Goal: Task Accomplishment & Management: Use online tool/utility

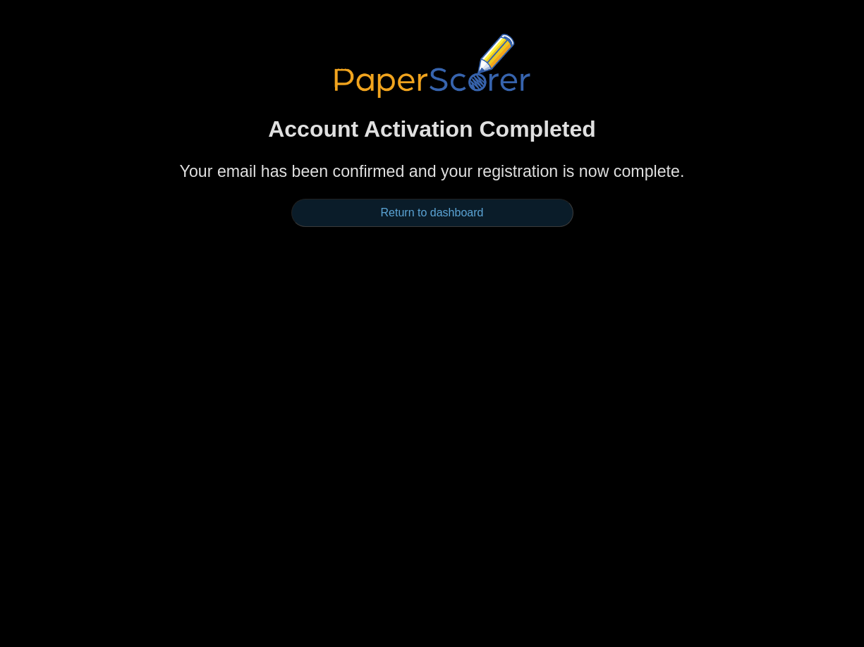
click at [417, 212] on link "Return to dashboard" at bounding box center [432, 213] width 282 height 28
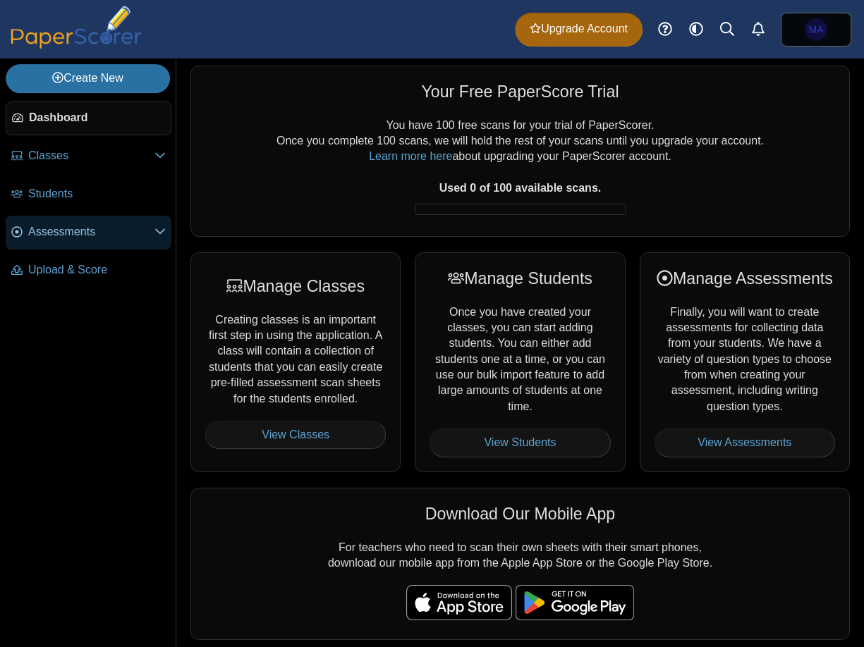
click at [147, 243] on link "Assessments" at bounding box center [89, 233] width 166 height 34
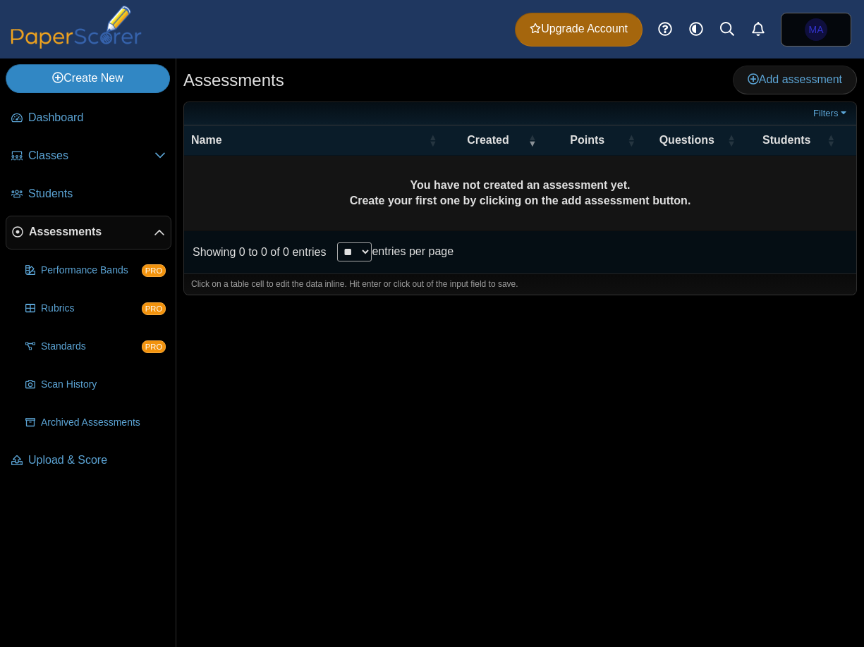
click at [102, 77] on link "Create New" at bounding box center [88, 78] width 164 height 28
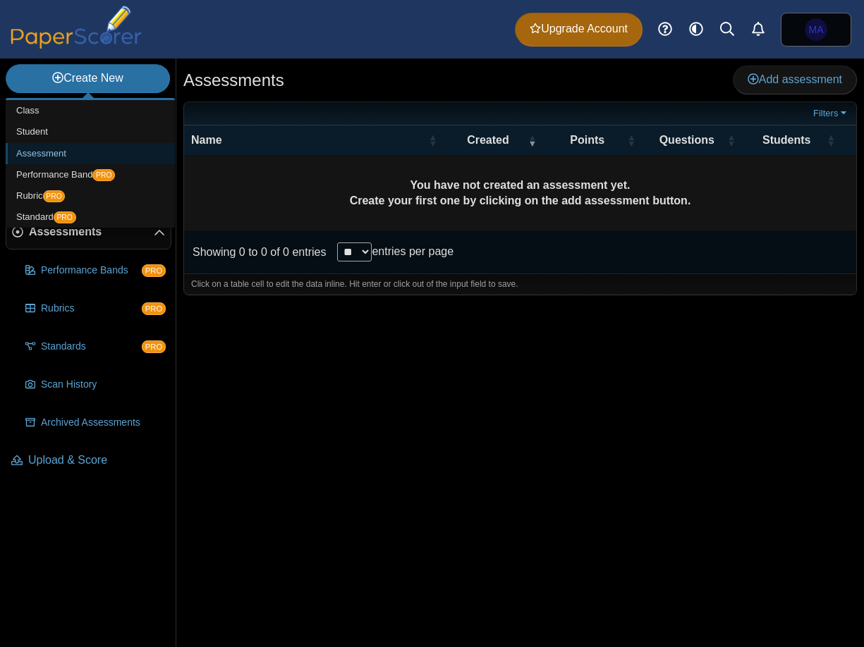
click at [42, 152] on link "Assessment" at bounding box center [90, 153] width 169 height 21
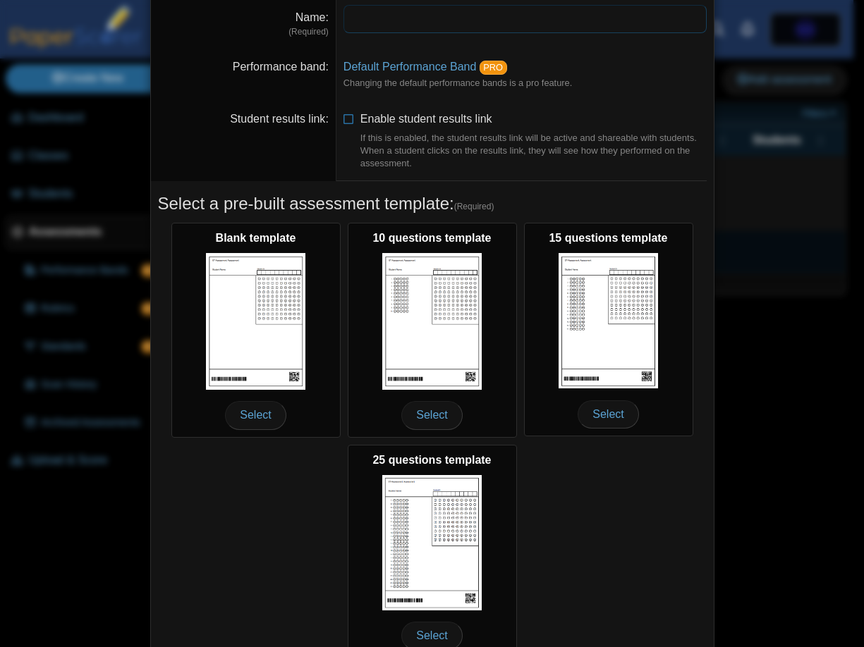
scroll to position [64, 0]
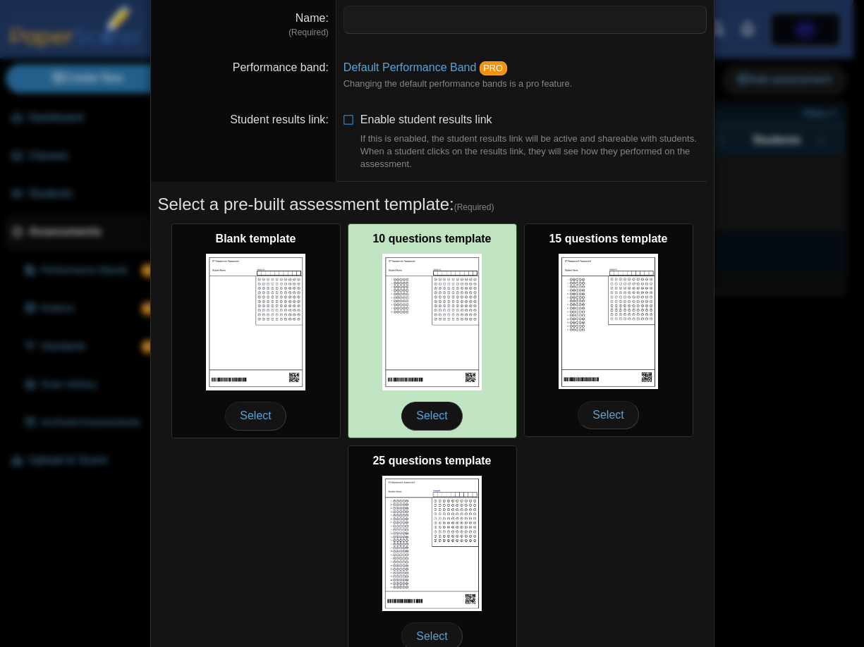
click at [471, 328] on img at bounding box center [432, 322] width 100 height 136
click at [424, 412] on span "Select" at bounding box center [431, 416] width 61 height 28
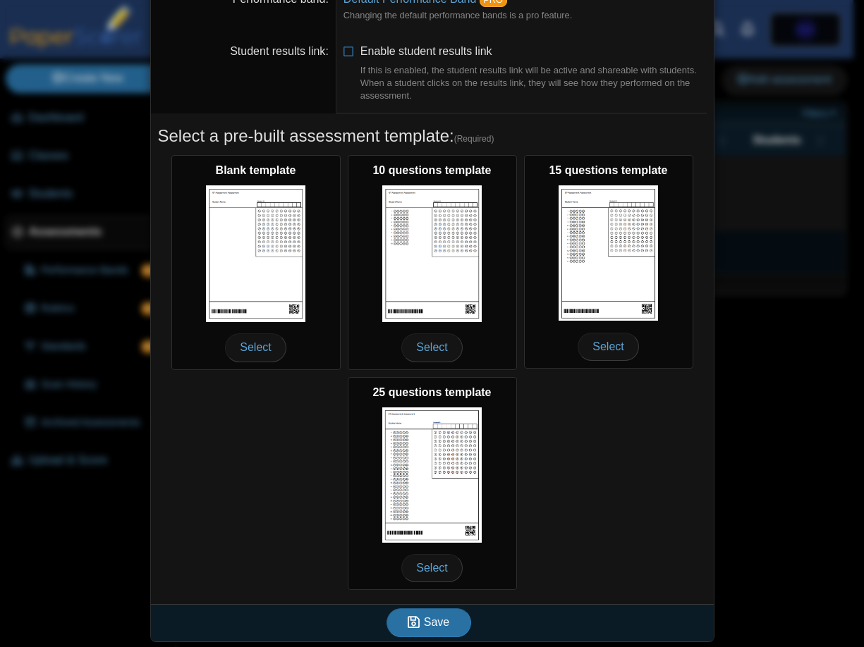
scroll to position [135, 0]
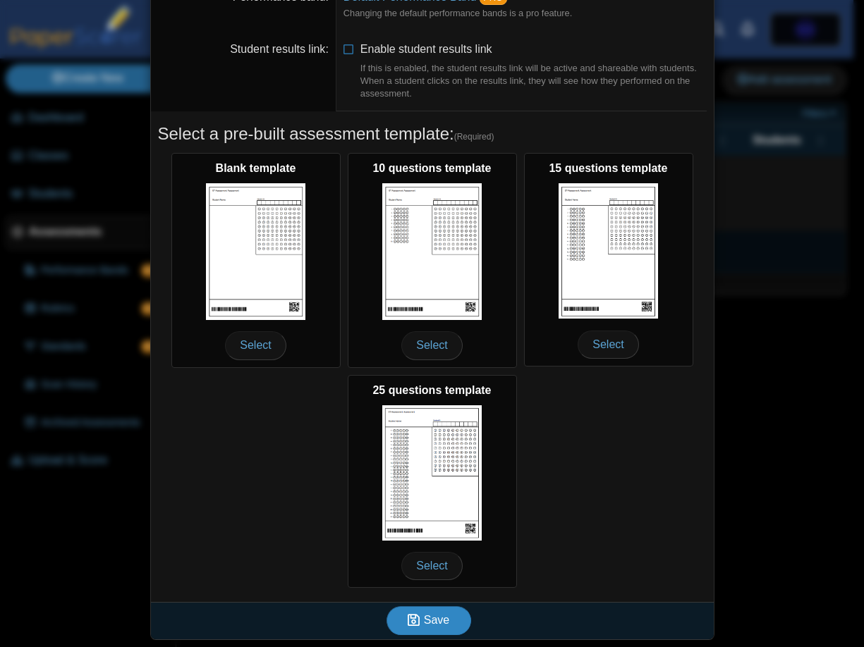
click at [422, 628] on button "Save" at bounding box center [428, 620] width 85 height 28
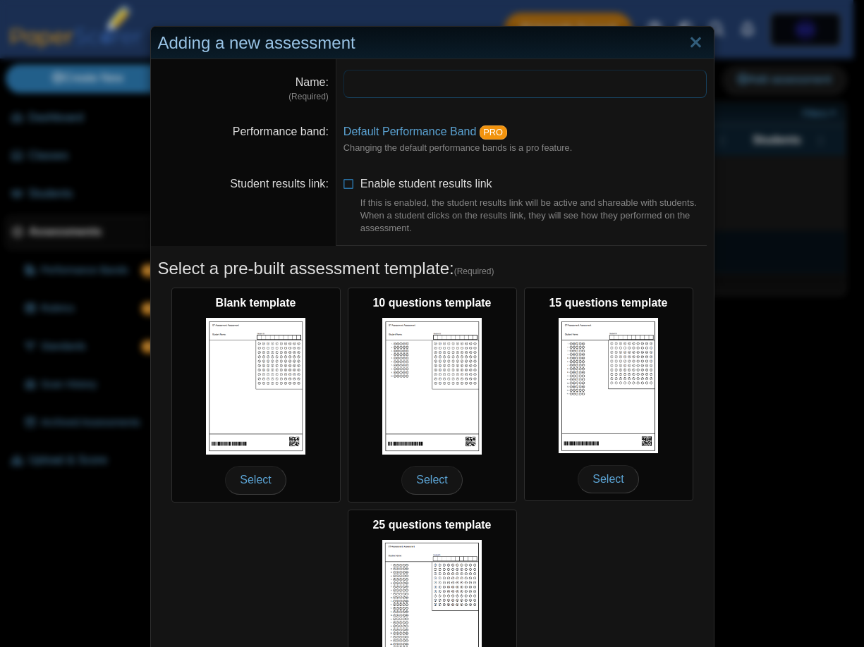
click at [347, 82] on input "Name" at bounding box center [524, 84] width 363 height 28
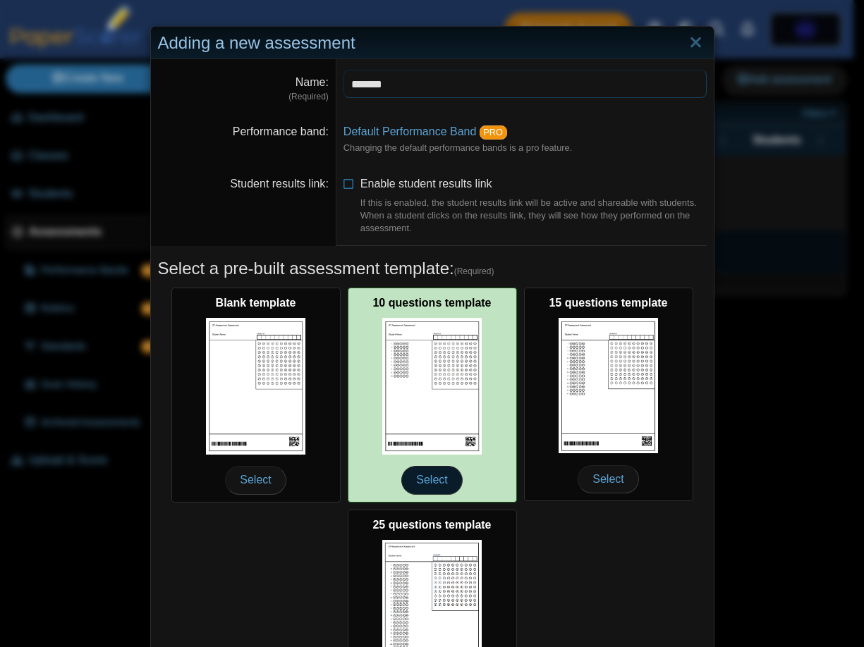
type input "*******"
click at [412, 478] on span "Select" at bounding box center [431, 480] width 61 height 28
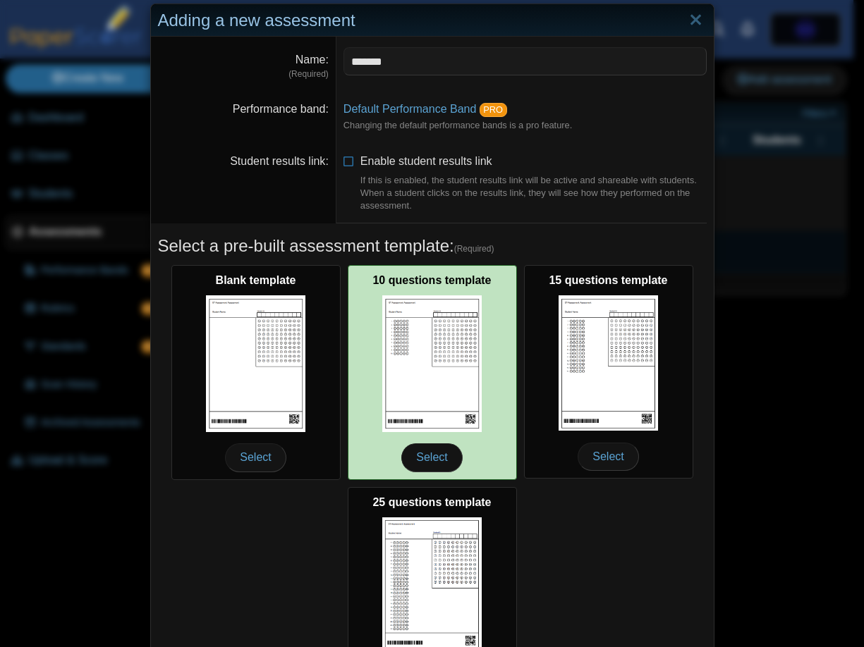
scroll to position [135, 0]
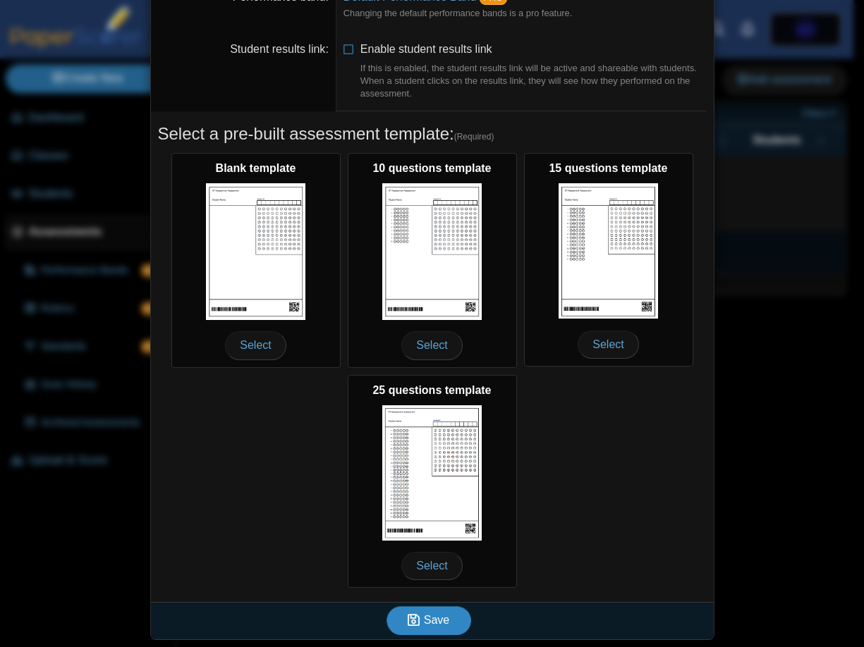
click at [402, 622] on button "Save" at bounding box center [428, 620] width 85 height 28
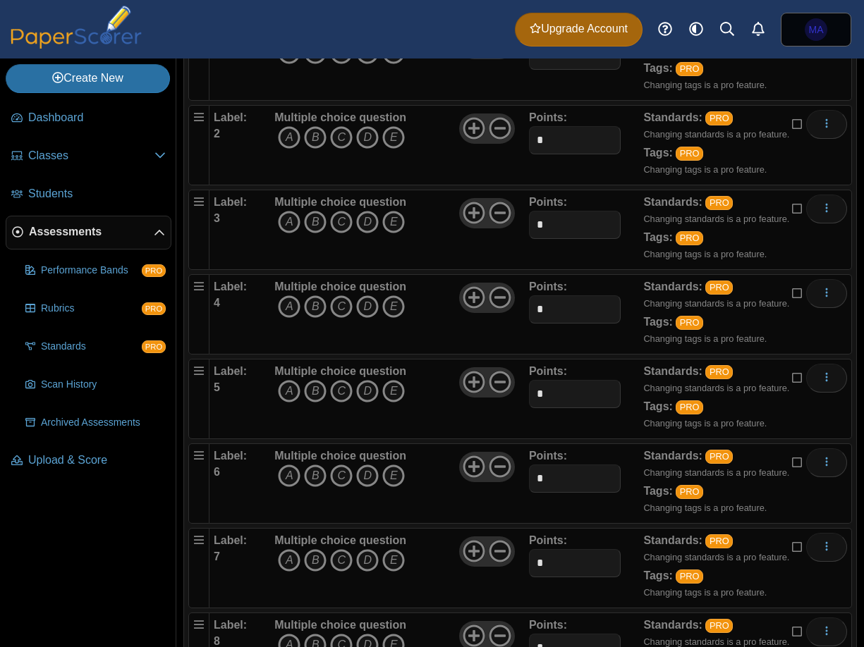
scroll to position [87, 0]
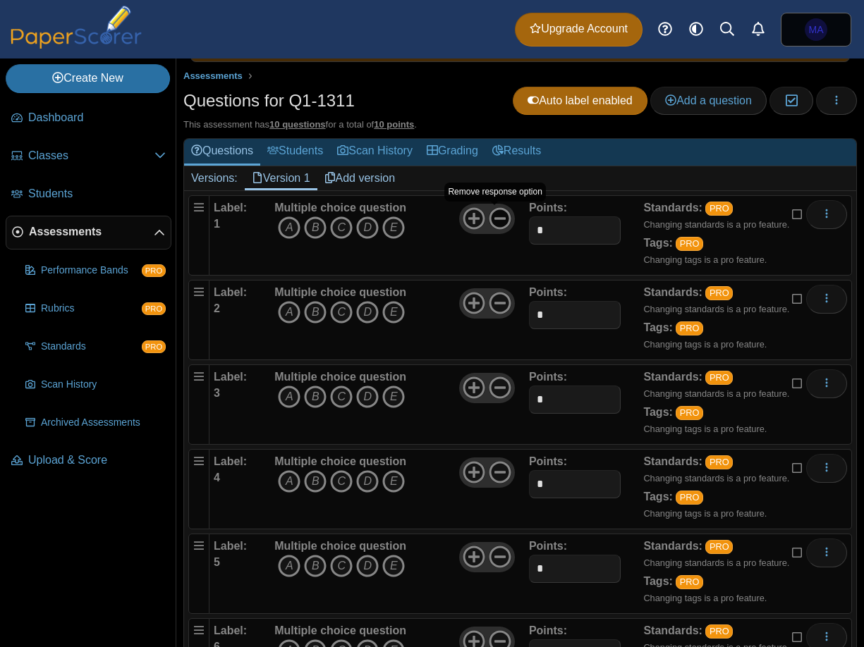
click at [493, 221] on icon at bounding box center [500, 218] width 23 height 23
click at [494, 306] on icon at bounding box center [500, 303] width 23 height 23
click at [496, 385] on icon at bounding box center [500, 388] width 23 height 23
click at [490, 473] on use at bounding box center [500, 473] width 22 height 22
click at [494, 558] on use at bounding box center [500, 558] width 22 height 22
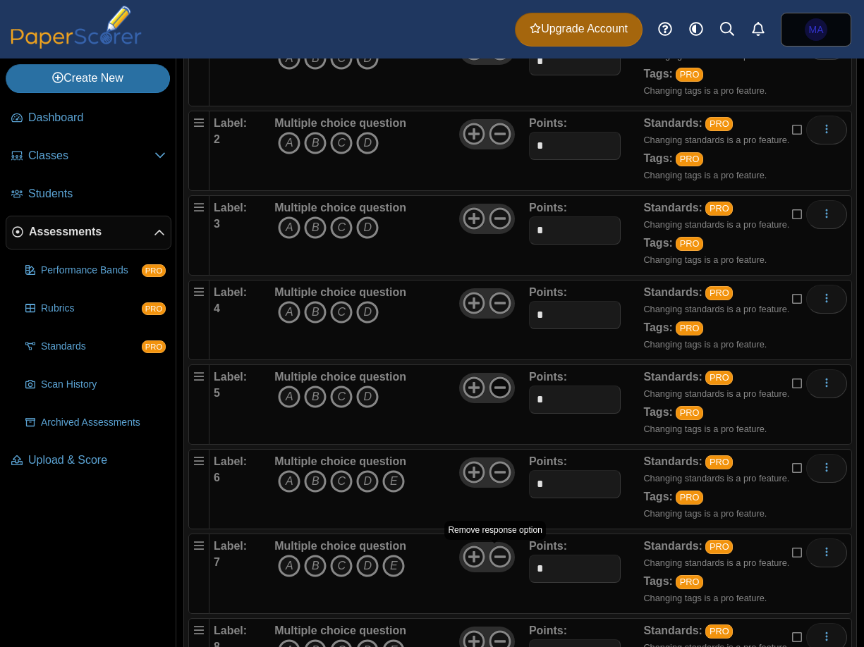
scroll to position [299, 0]
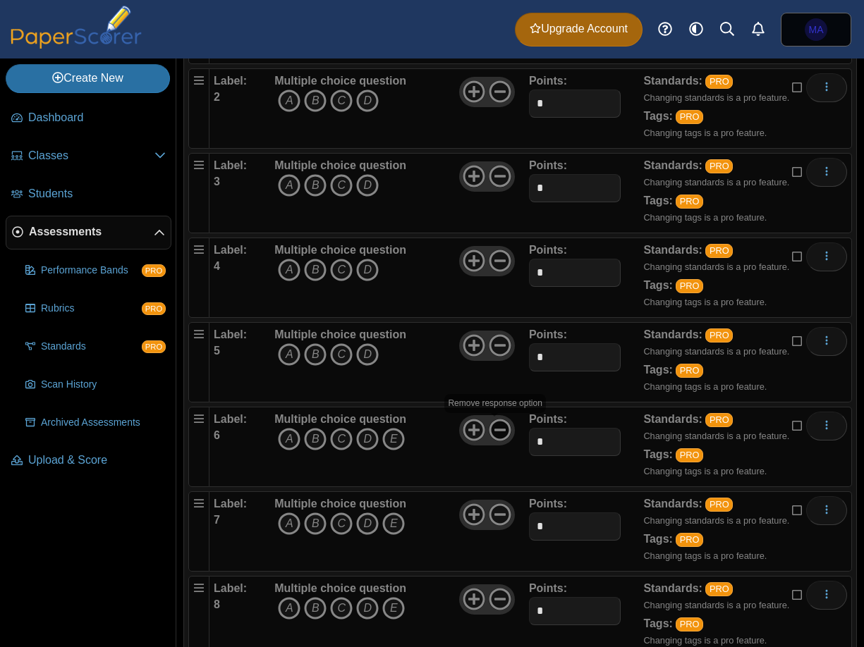
click at [497, 429] on icon at bounding box center [500, 430] width 23 height 23
click at [490, 511] on icon at bounding box center [500, 515] width 23 height 23
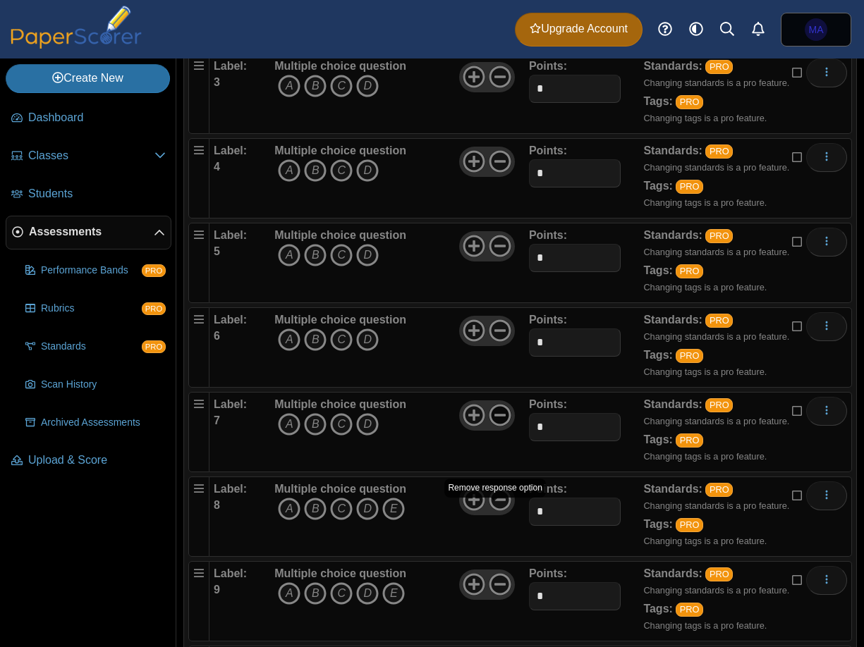
scroll to position [440, 0]
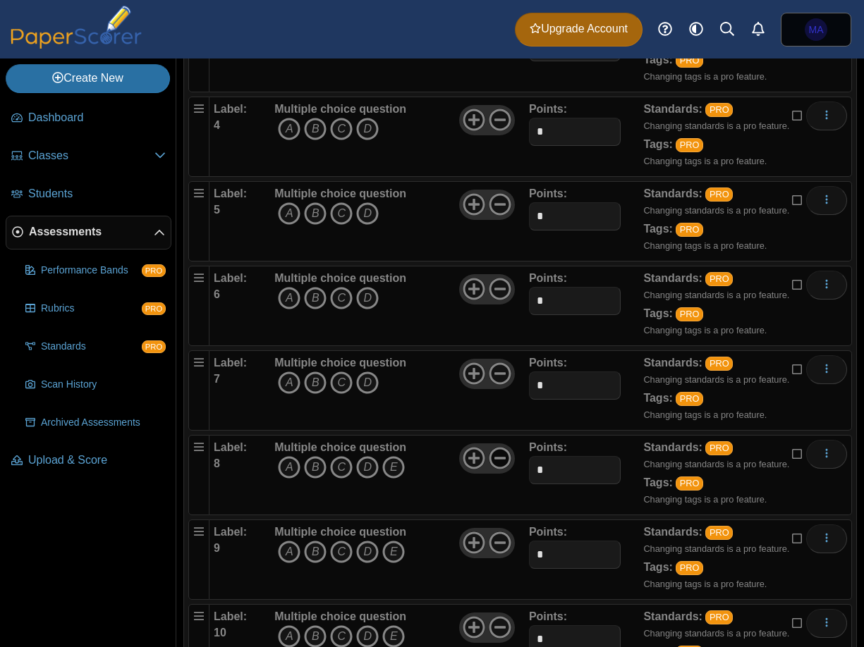
click at [494, 459] on use at bounding box center [500, 459] width 22 height 22
click at [492, 540] on icon at bounding box center [500, 543] width 23 height 23
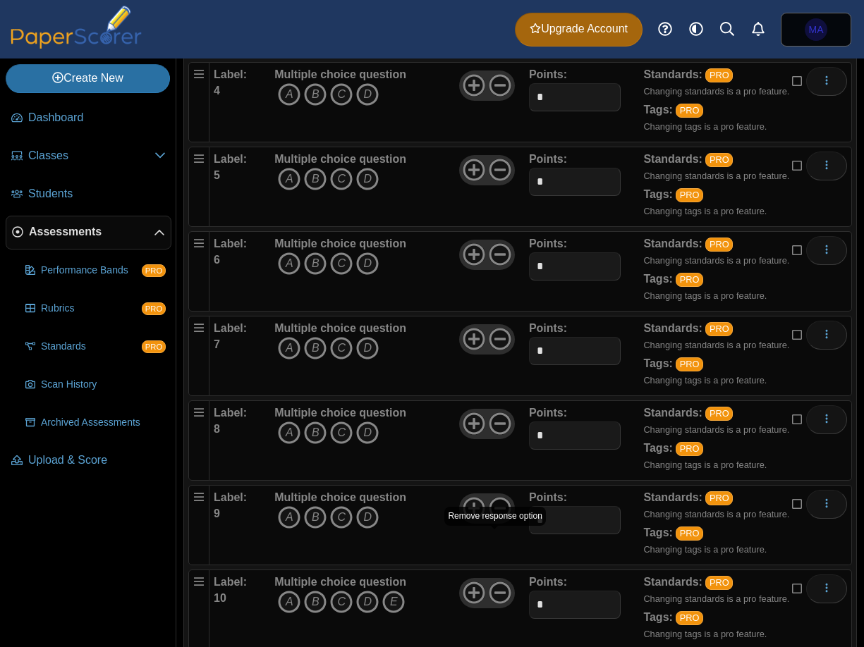
scroll to position [511, 0]
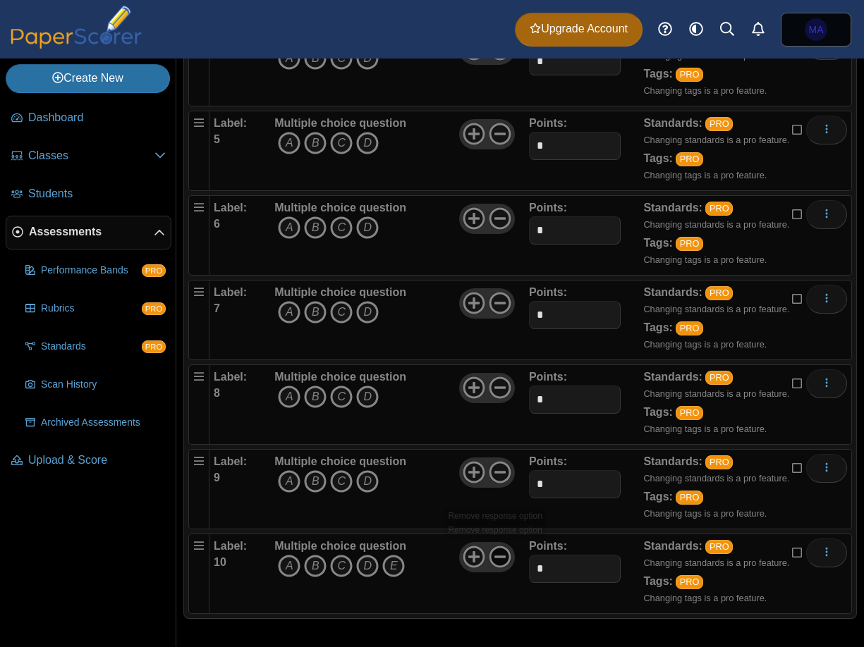
click at [494, 551] on icon at bounding box center [500, 557] width 23 height 23
click at [810, 556] on button "More options" at bounding box center [826, 553] width 41 height 28
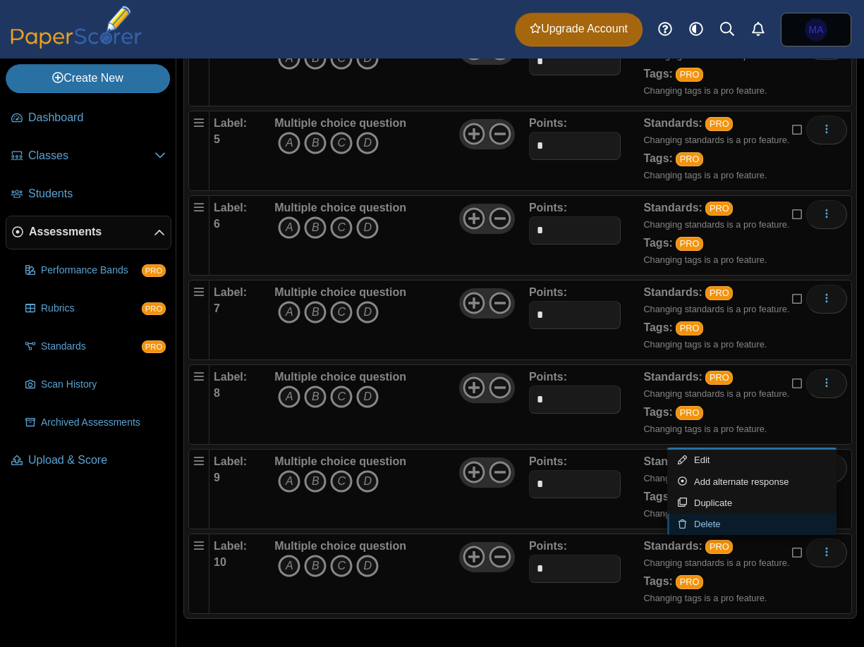
click at [748, 531] on link "Delete" at bounding box center [751, 524] width 169 height 21
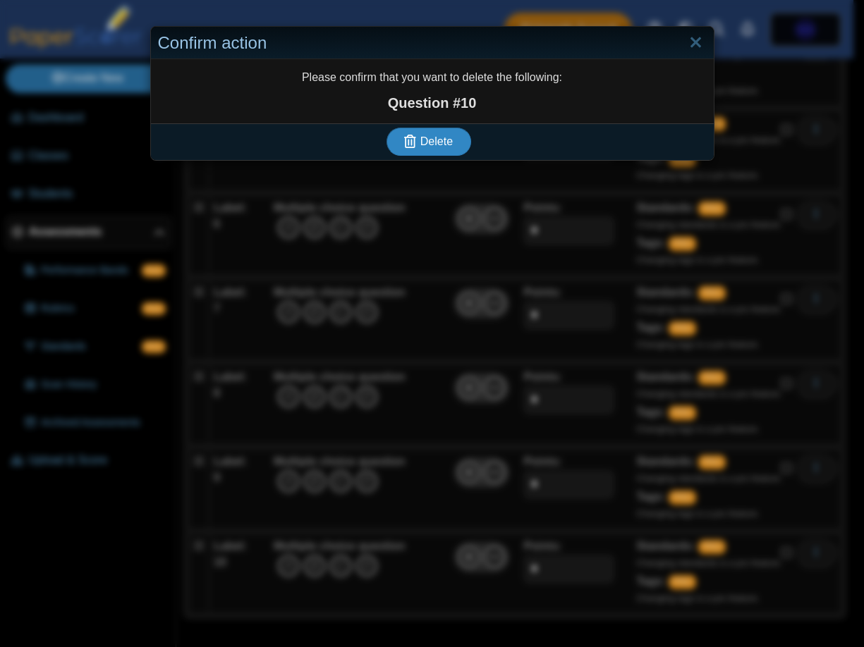
click at [405, 142] on icon "submit" at bounding box center [410, 141] width 12 height 13
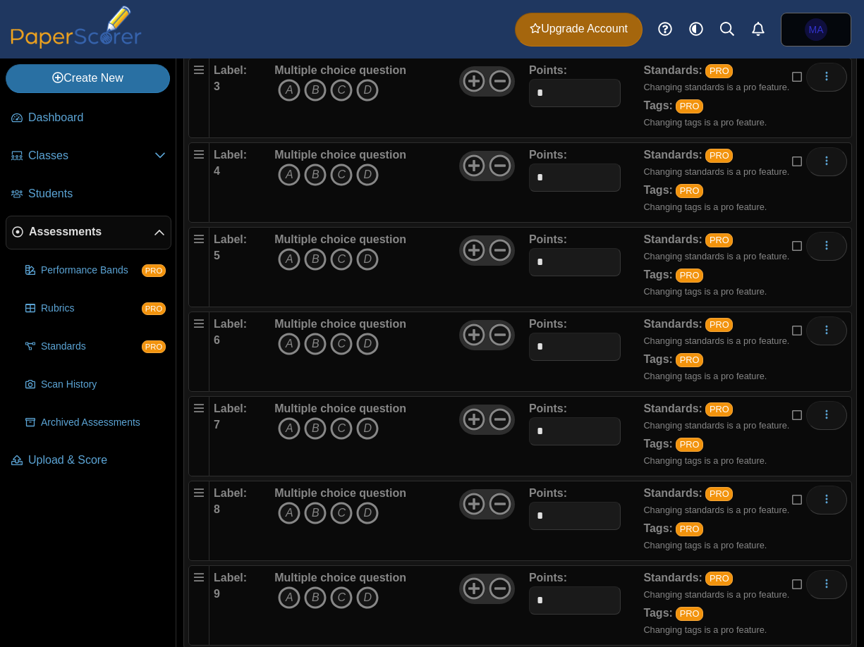
scroll to position [426, 0]
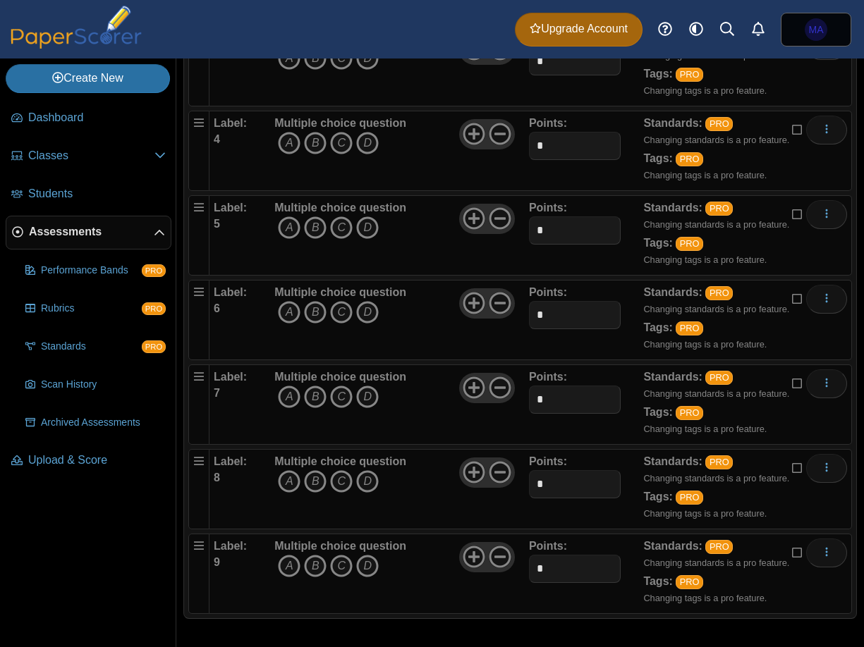
click at [792, 549] on icon at bounding box center [797, 552] width 11 height 10
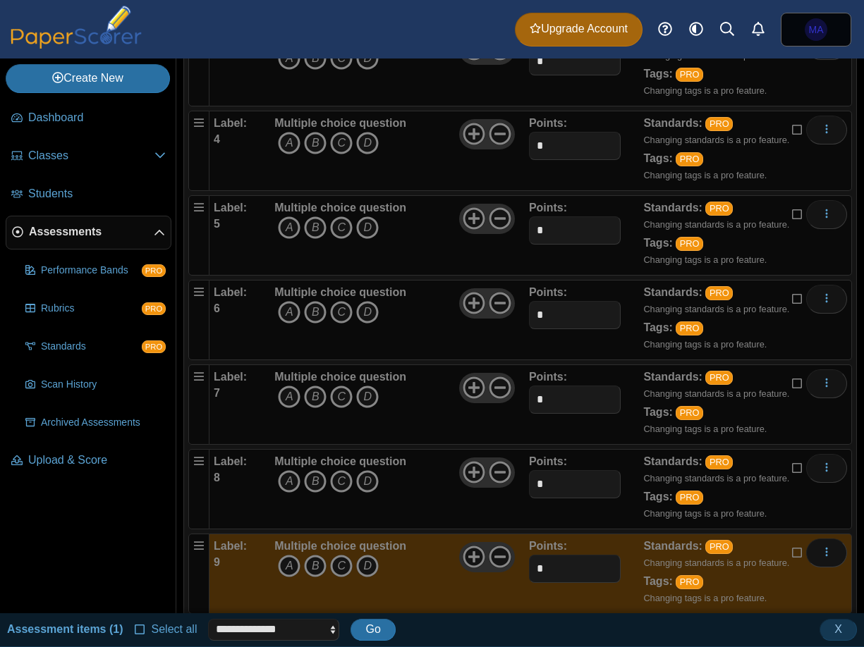
click at [792, 467] on icon at bounding box center [797, 467] width 11 height 10
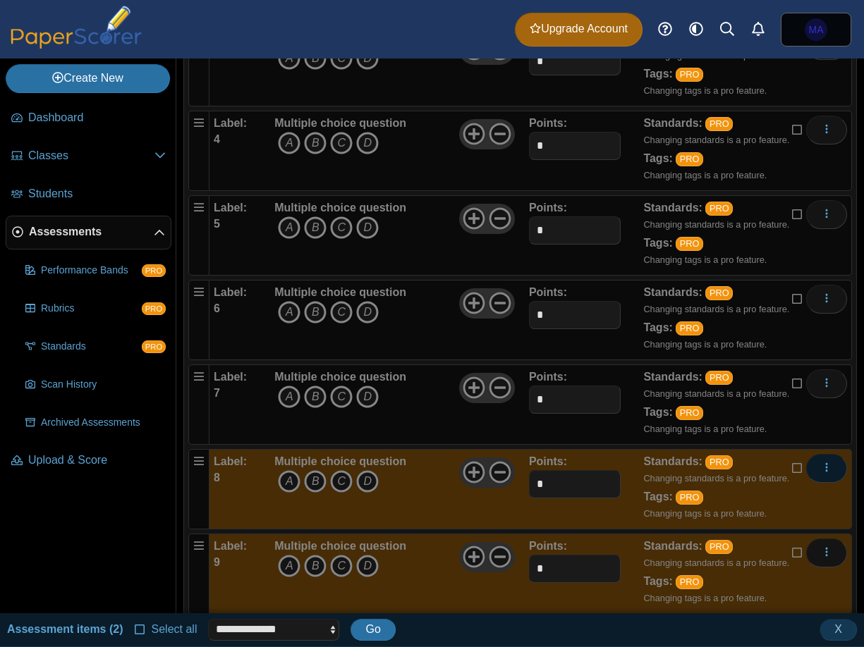
click at [823, 471] on button "More options" at bounding box center [826, 468] width 41 height 28
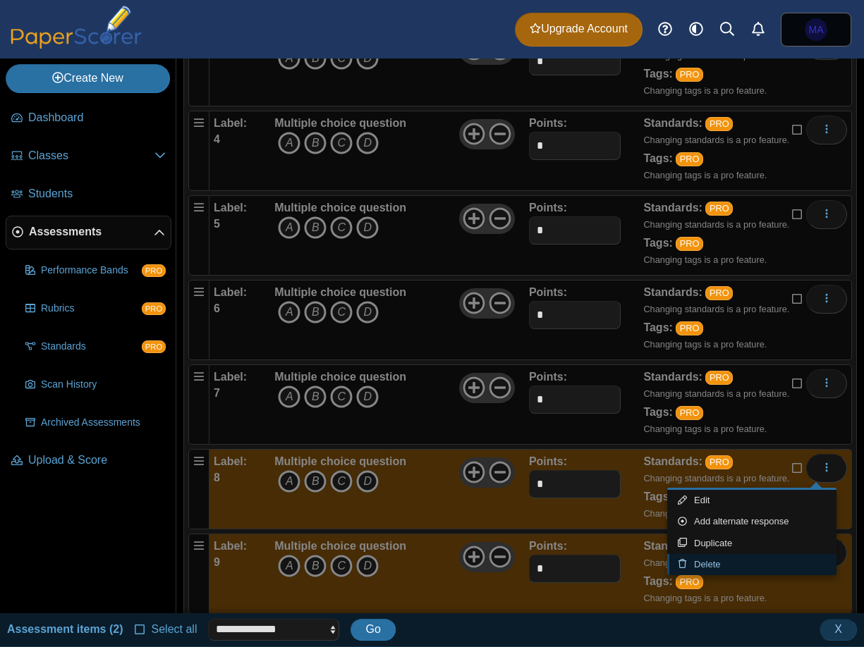
click at [771, 567] on link "Delete" at bounding box center [751, 564] width 169 height 21
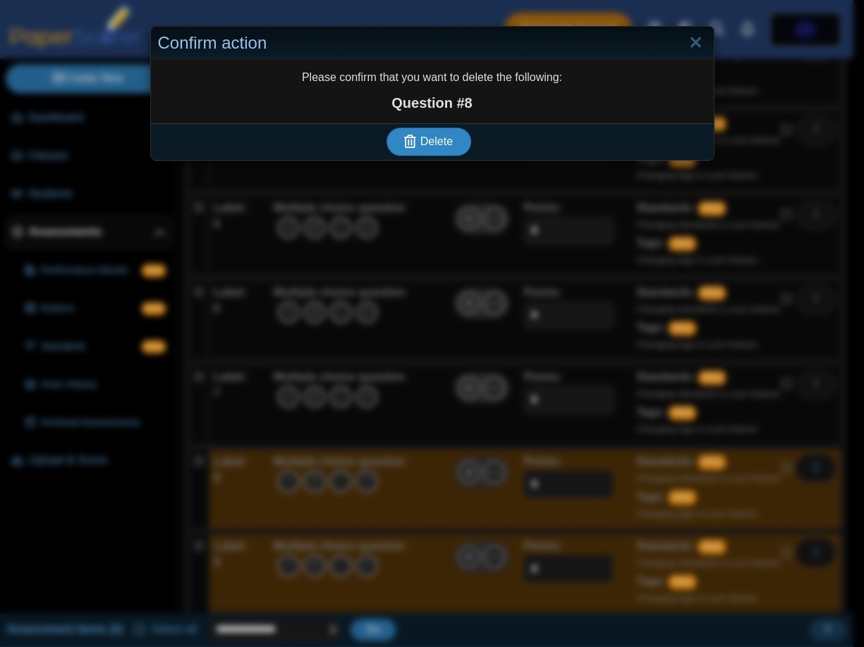
click at [411, 135] on icon "submit" at bounding box center [412, 142] width 16 height 16
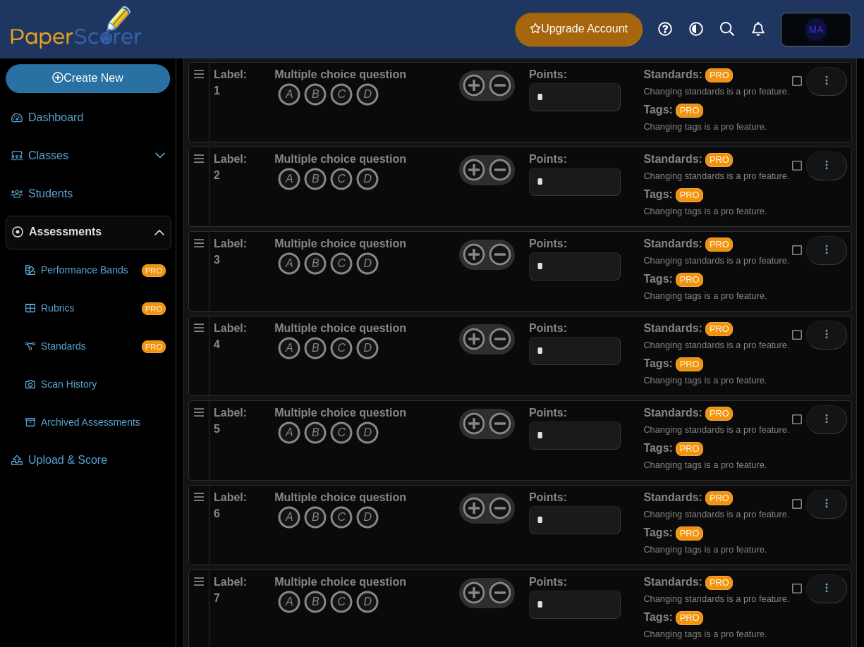
scroll to position [341, 0]
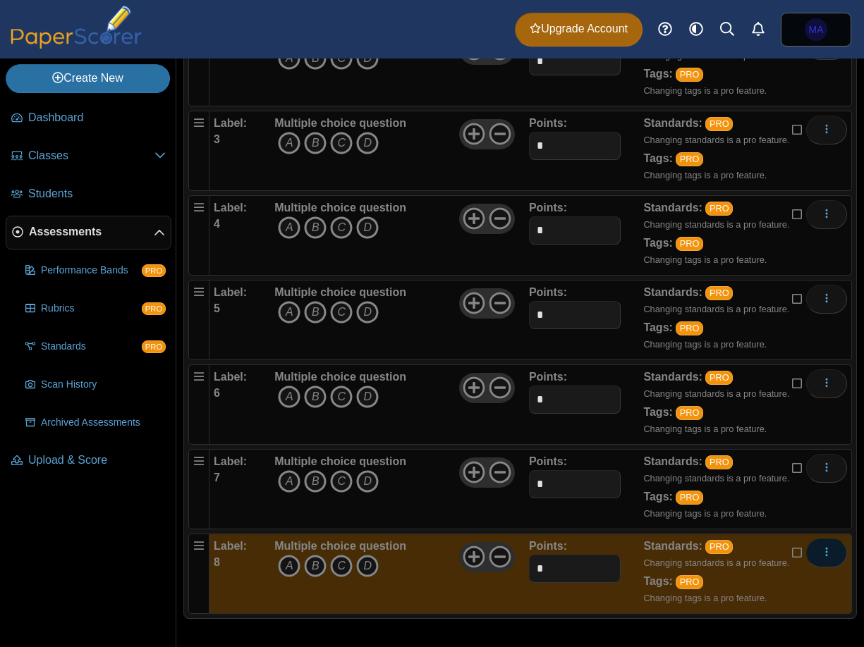
click at [821, 559] on icon "More options" at bounding box center [826, 553] width 11 height 12
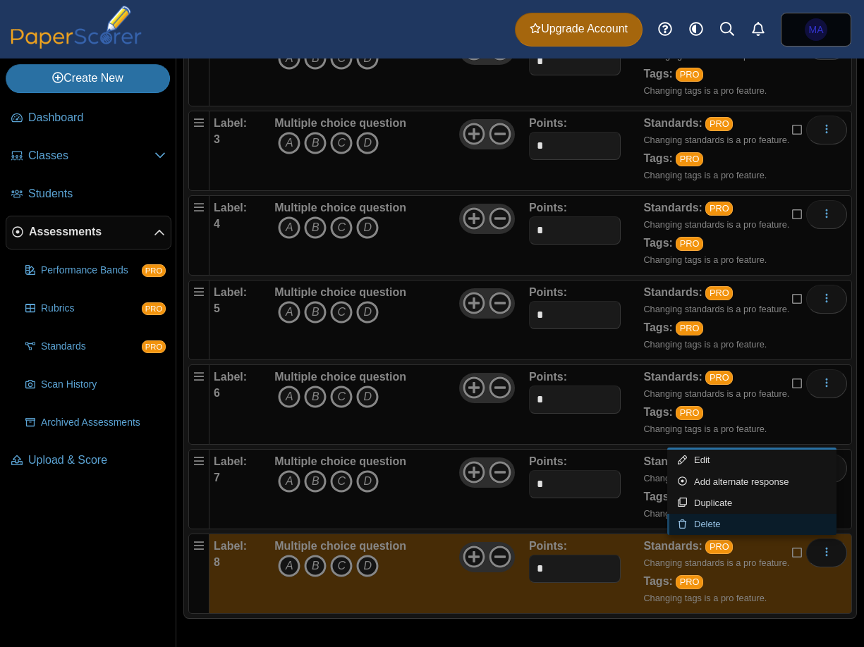
click at [778, 525] on link "Delete" at bounding box center [751, 524] width 169 height 21
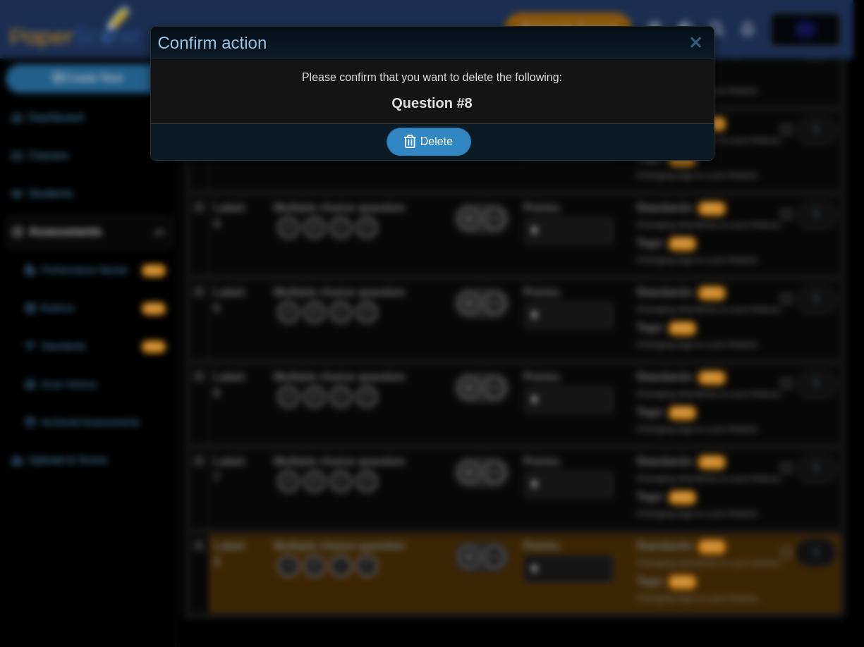
click at [404, 139] on icon "submit" at bounding box center [410, 141] width 12 height 13
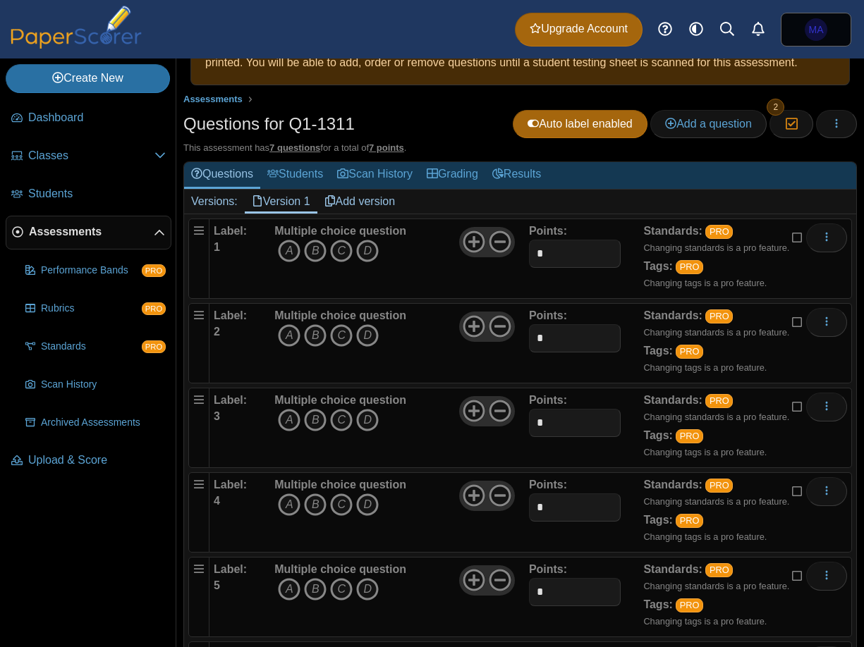
scroll to position [45, 0]
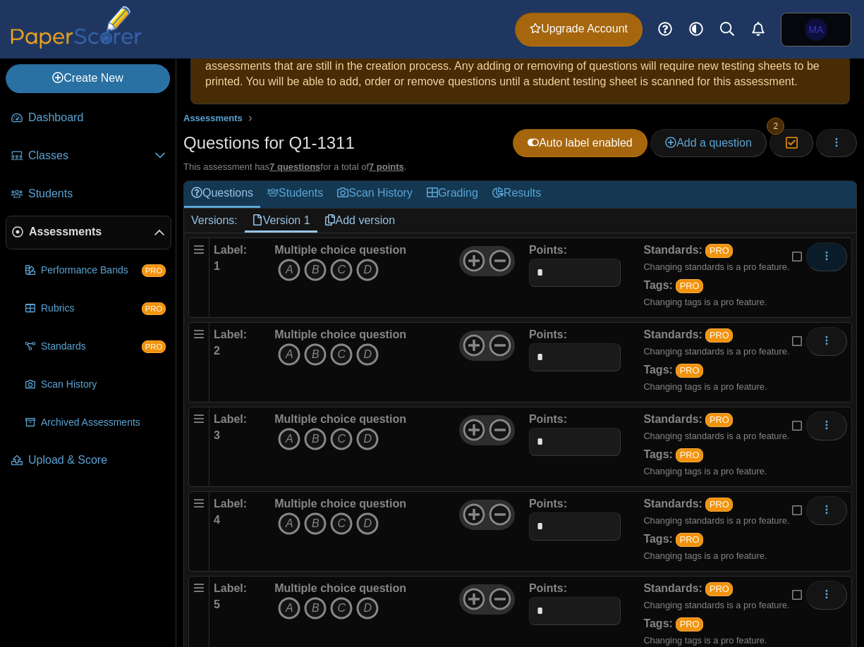
click at [808, 250] on button "More options" at bounding box center [826, 257] width 41 height 28
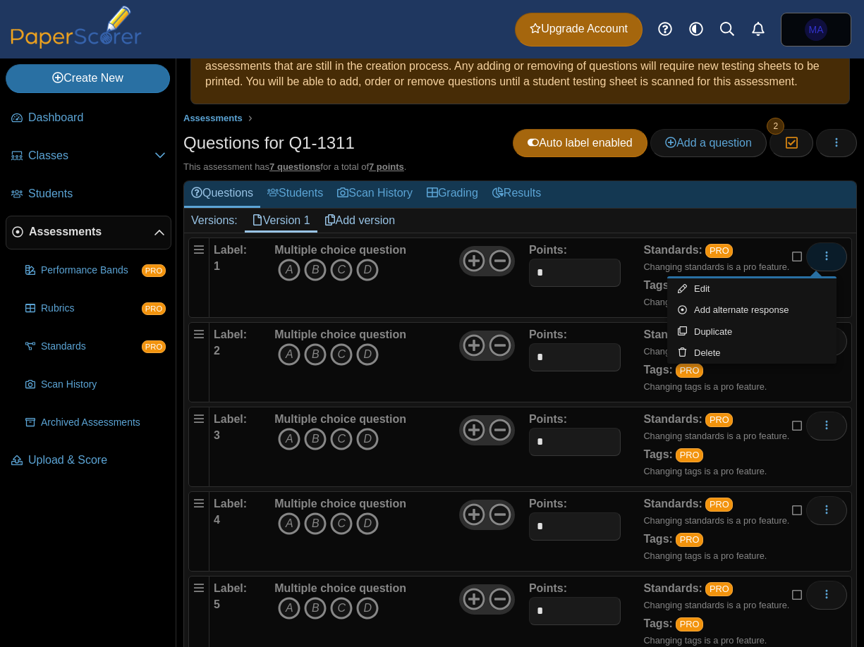
click at [808, 250] on button "More options" at bounding box center [826, 257] width 41 height 28
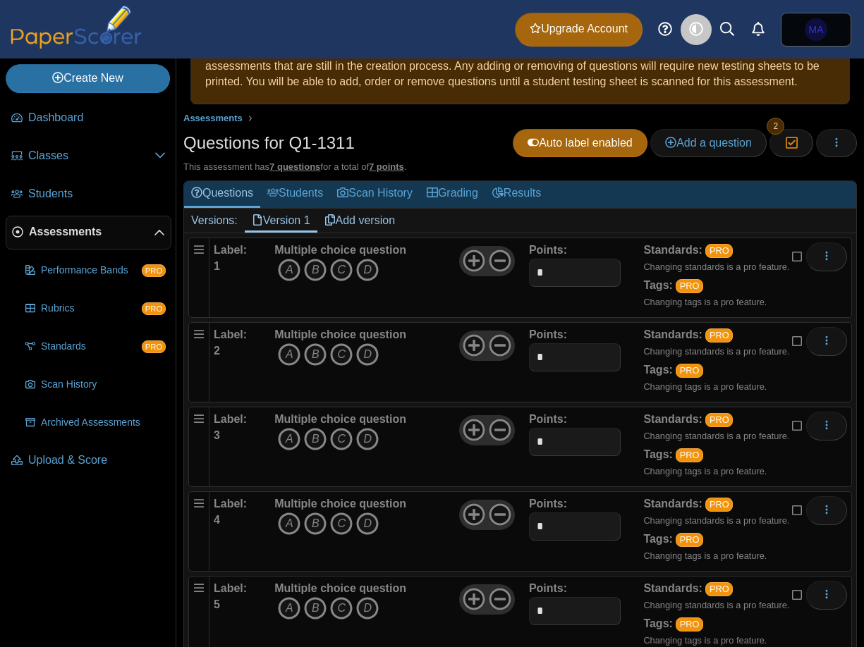
click at [695, 30] on use at bounding box center [695, 29] width 13 height 13
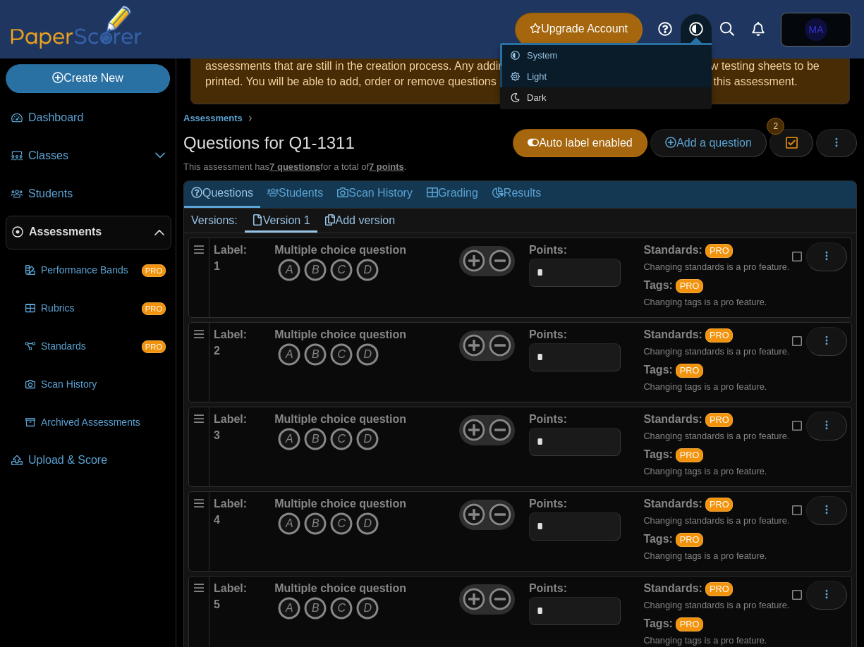
click at [603, 80] on link "Light" at bounding box center [606, 76] width 212 height 21
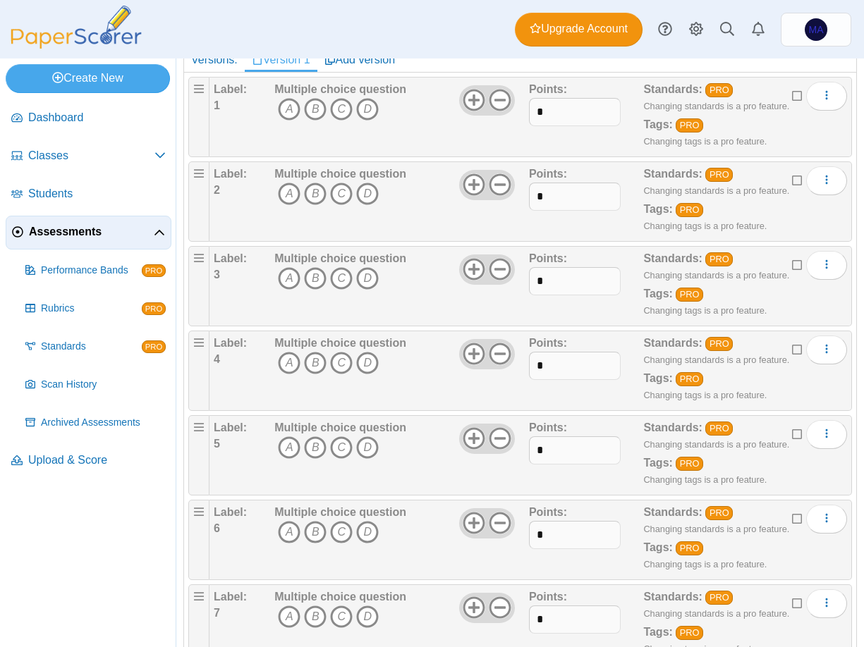
scroll to position [0, 0]
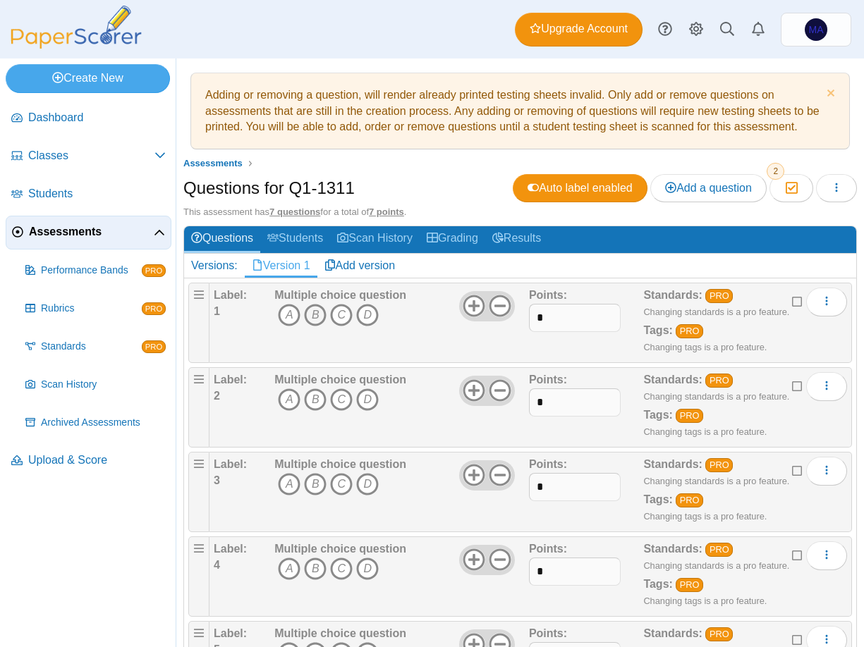
click at [315, 310] on icon "B" at bounding box center [315, 315] width 23 height 23
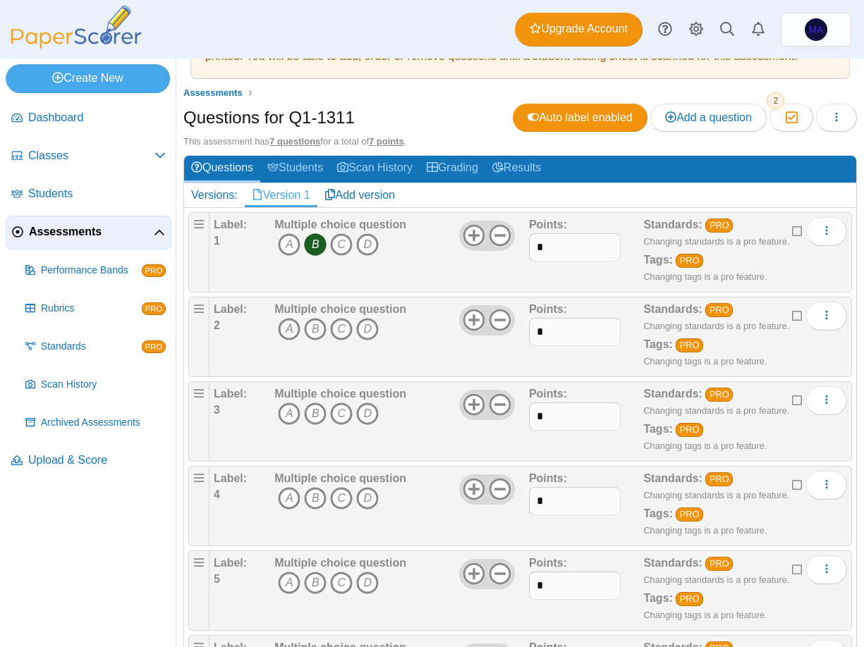
click at [286, 326] on icon "A" at bounding box center [289, 329] width 23 height 23
click at [340, 416] on icon "C" at bounding box center [341, 414] width 23 height 23
click at [341, 495] on icon "C" at bounding box center [341, 498] width 23 height 23
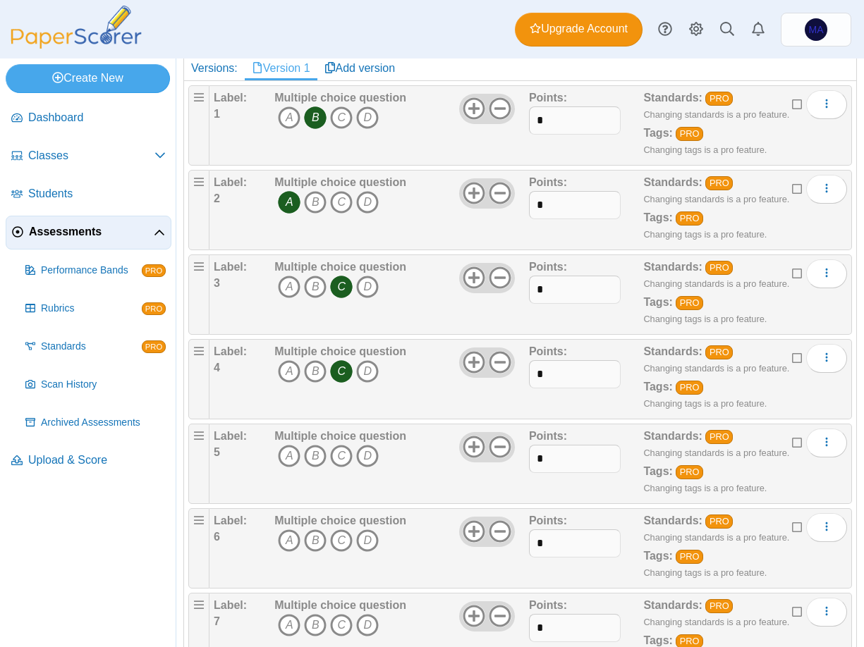
scroll to position [212, 0]
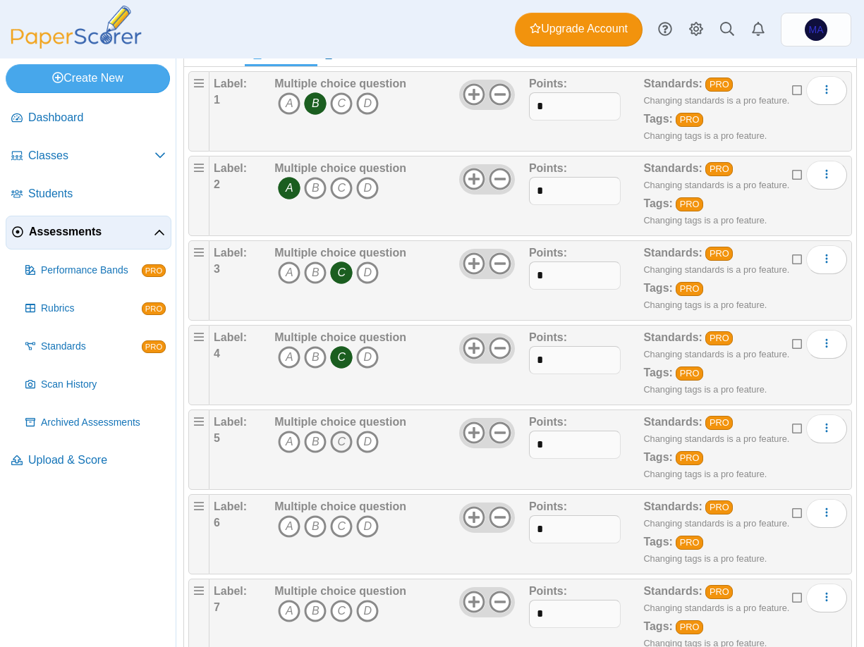
click at [339, 438] on icon "C" at bounding box center [341, 442] width 23 height 23
click at [337, 530] on icon "C" at bounding box center [341, 527] width 23 height 23
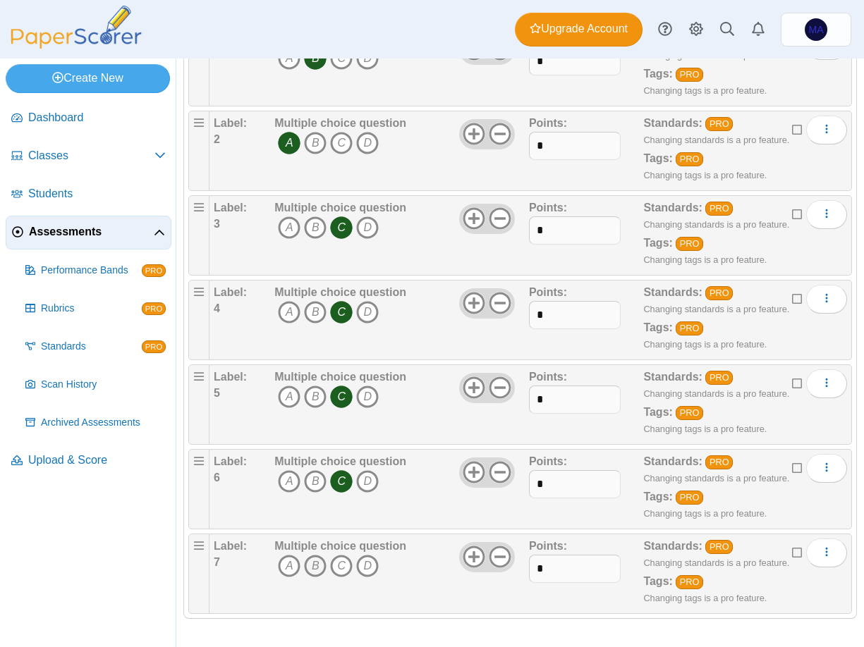
click at [307, 566] on icon "B" at bounding box center [315, 566] width 23 height 23
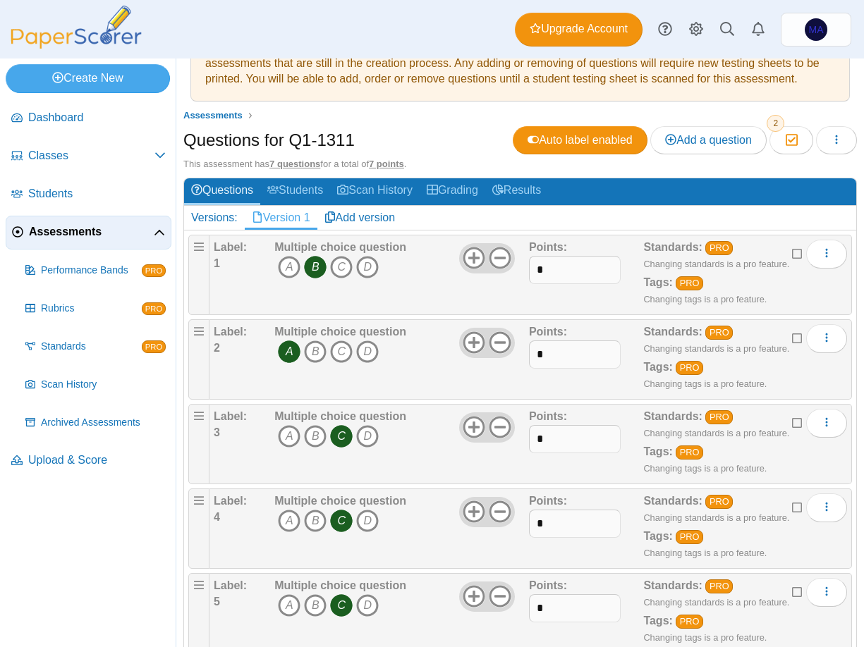
scroll to position [45, 0]
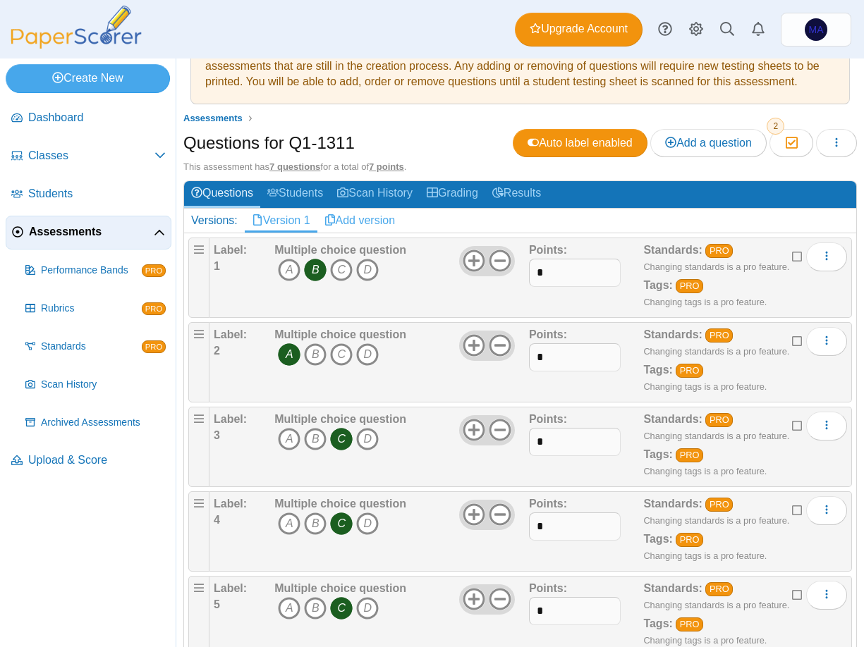
click at [362, 217] on link "Add version" at bounding box center [359, 221] width 85 height 24
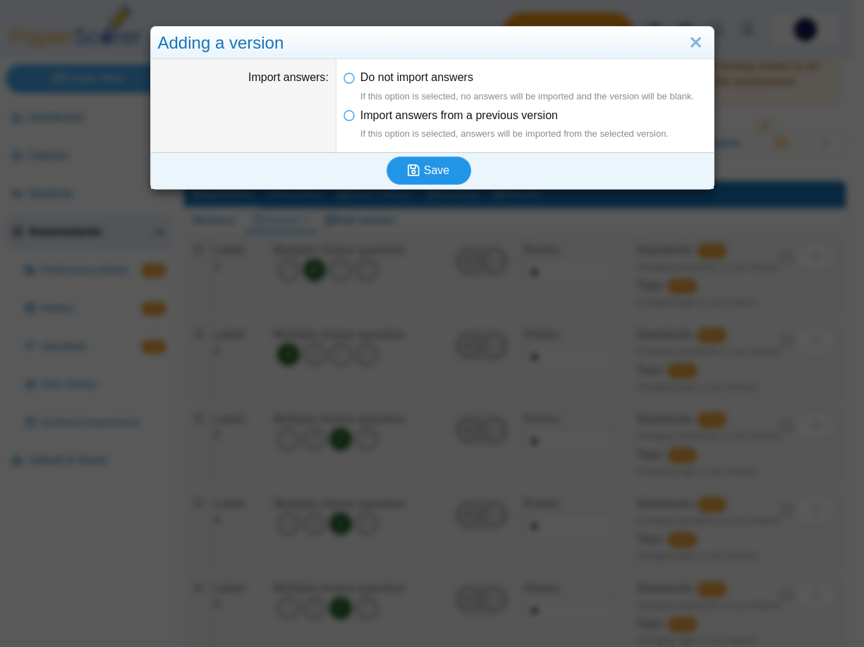
click at [400, 174] on button "Save" at bounding box center [428, 171] width 85 height 28
